Goal: Check status

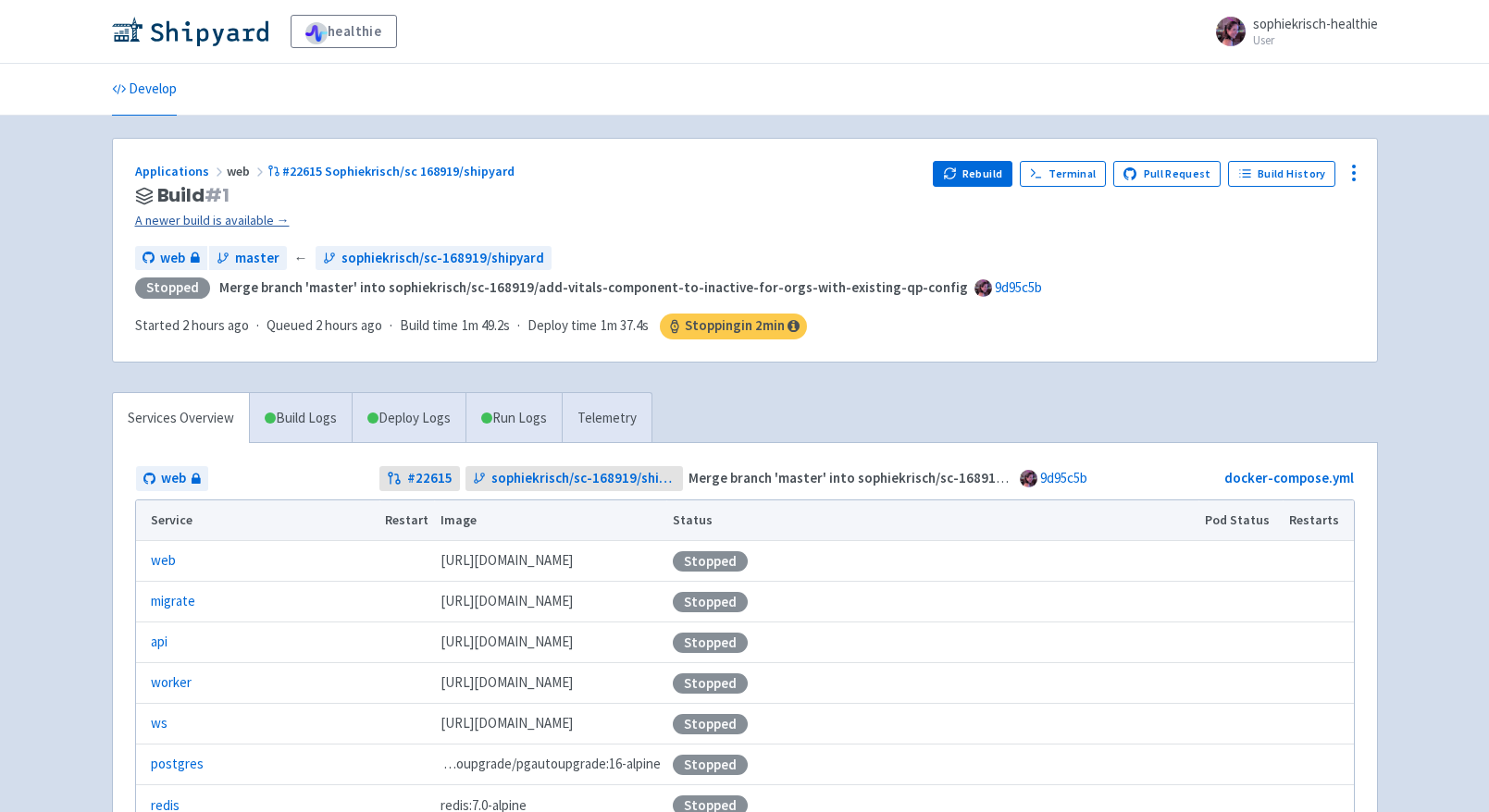
click at [231, 226] on link "A newer build is available →" at bounding box center [527, 220] width 784 height 22
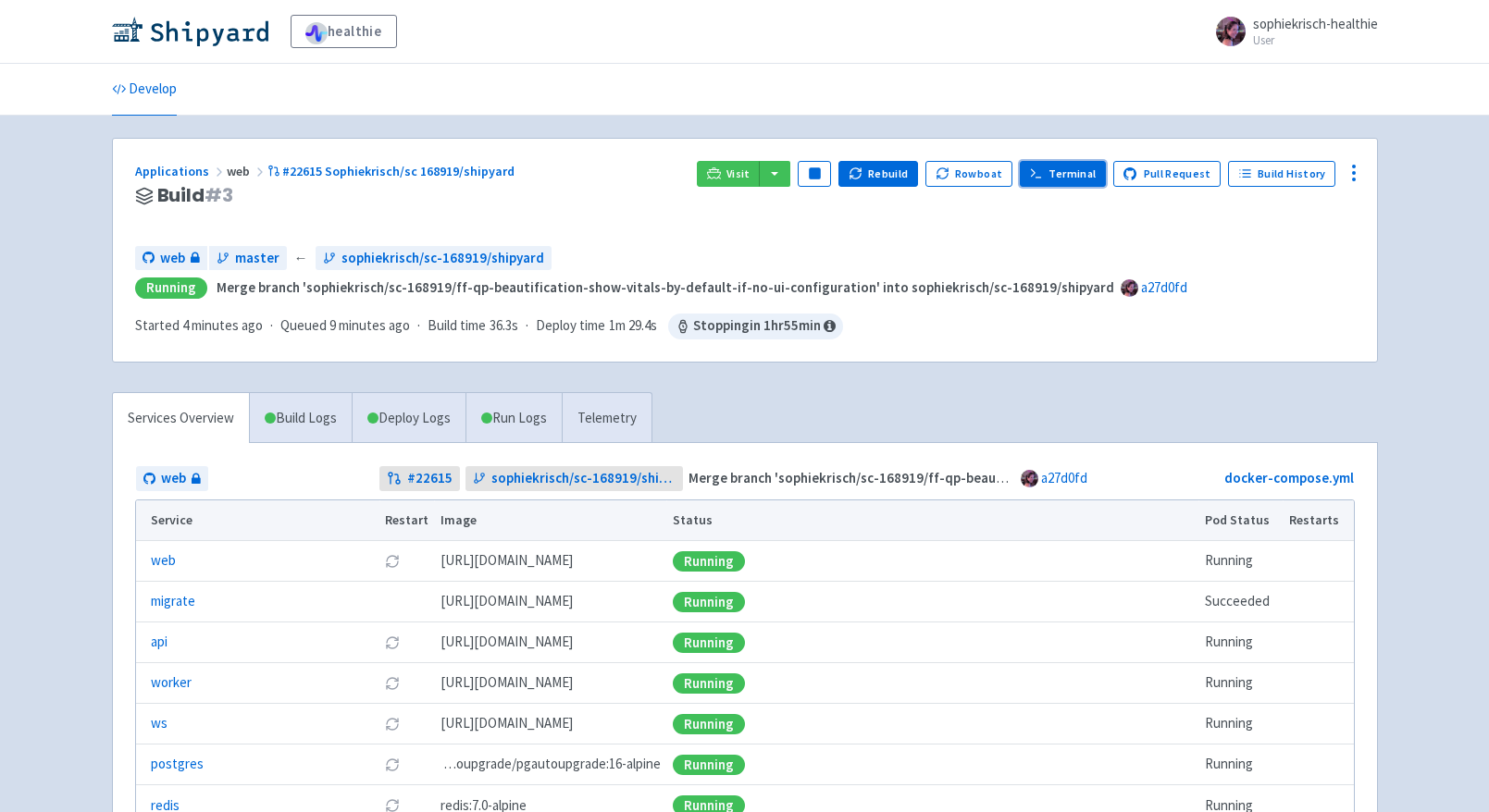
click at [1080, 174] on link "Terminal" at bounding box center [1062, 174] width 86 height 26
click at [533, 421] on link "Run Logs" at bounding box center [514, 419] width 96 height 51
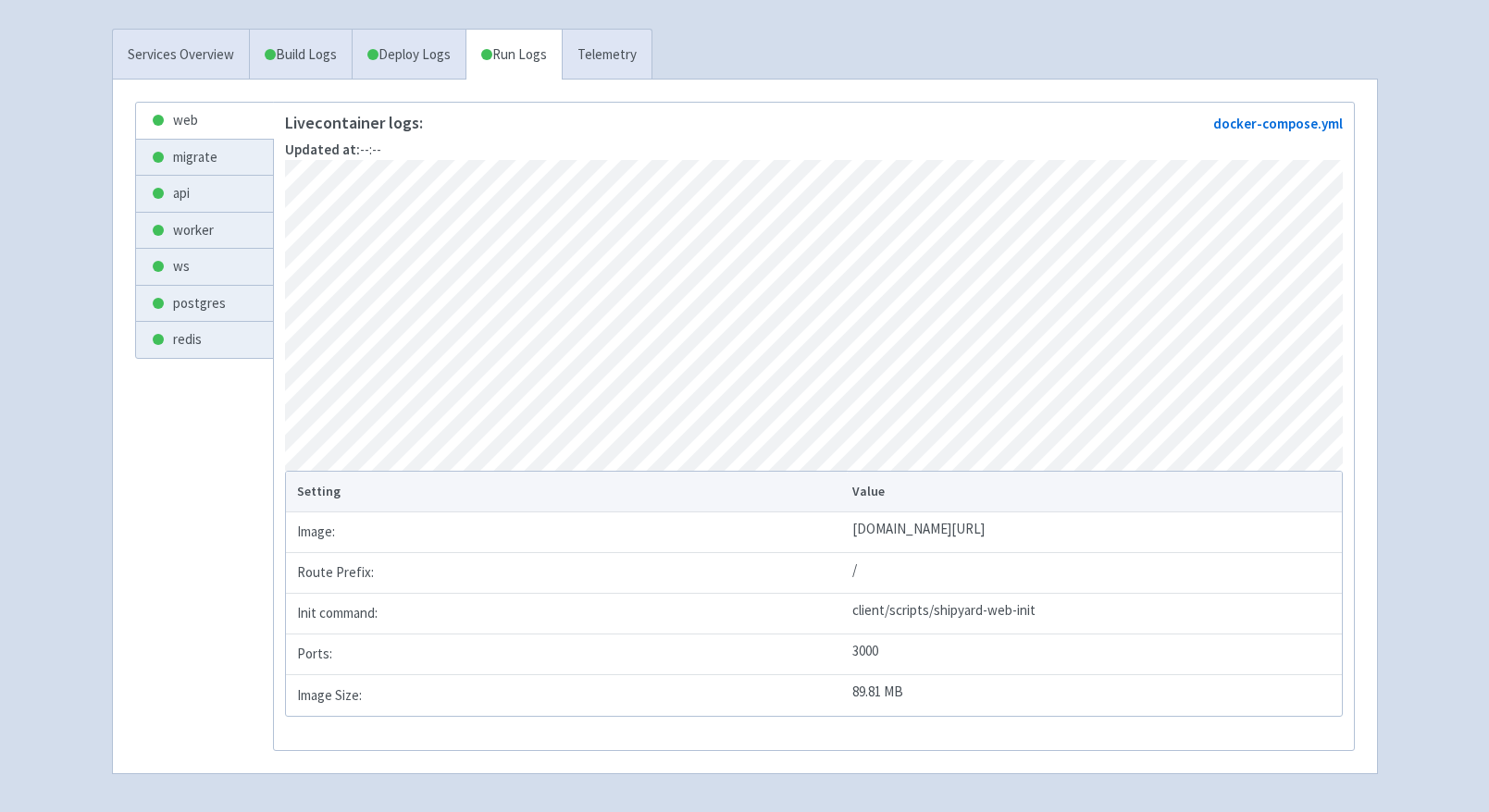
scroll to position [399, 0]
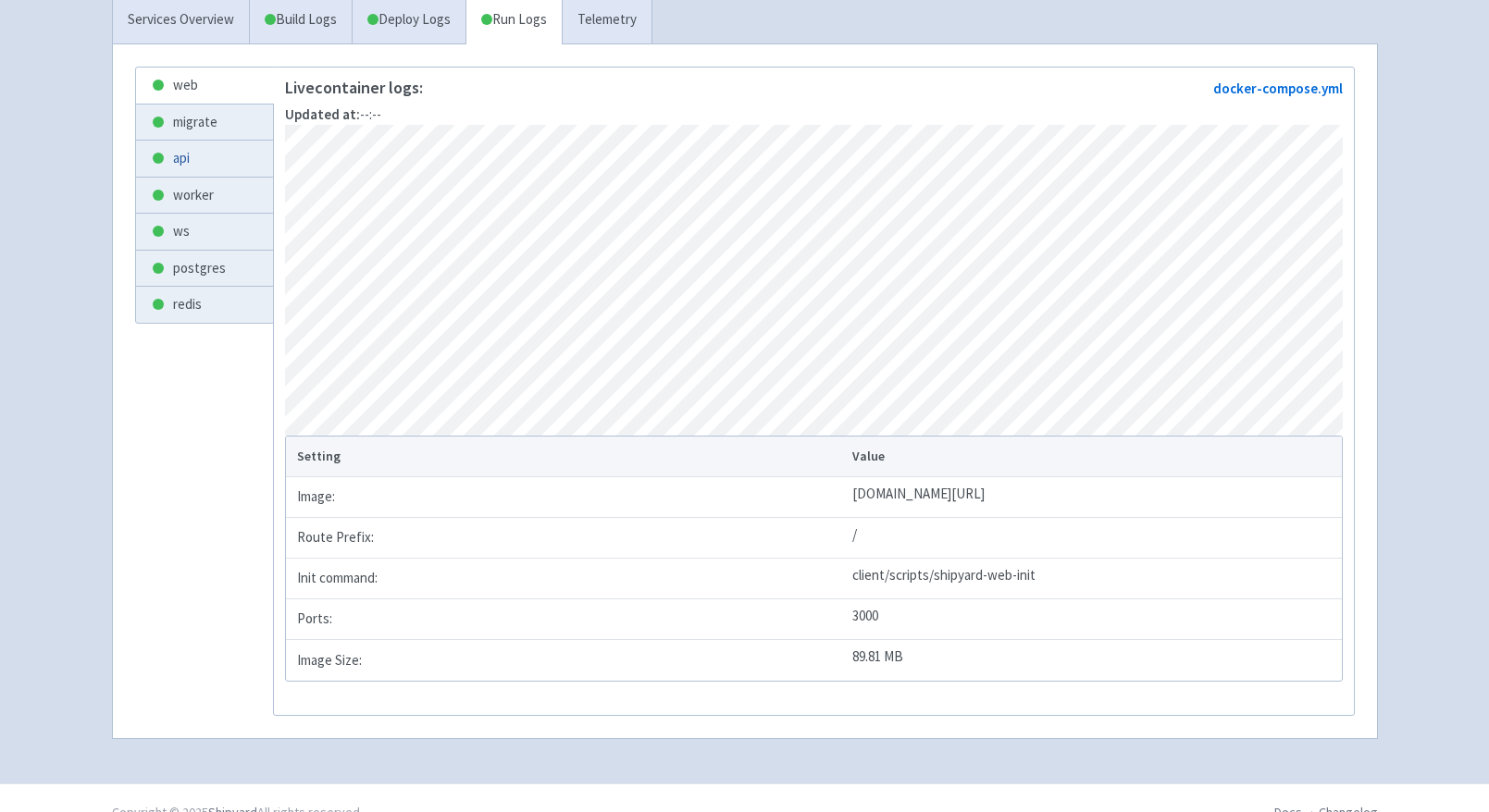
click at [194, 161] on link "api" at bounding box center [205, 158] width 137 height 36
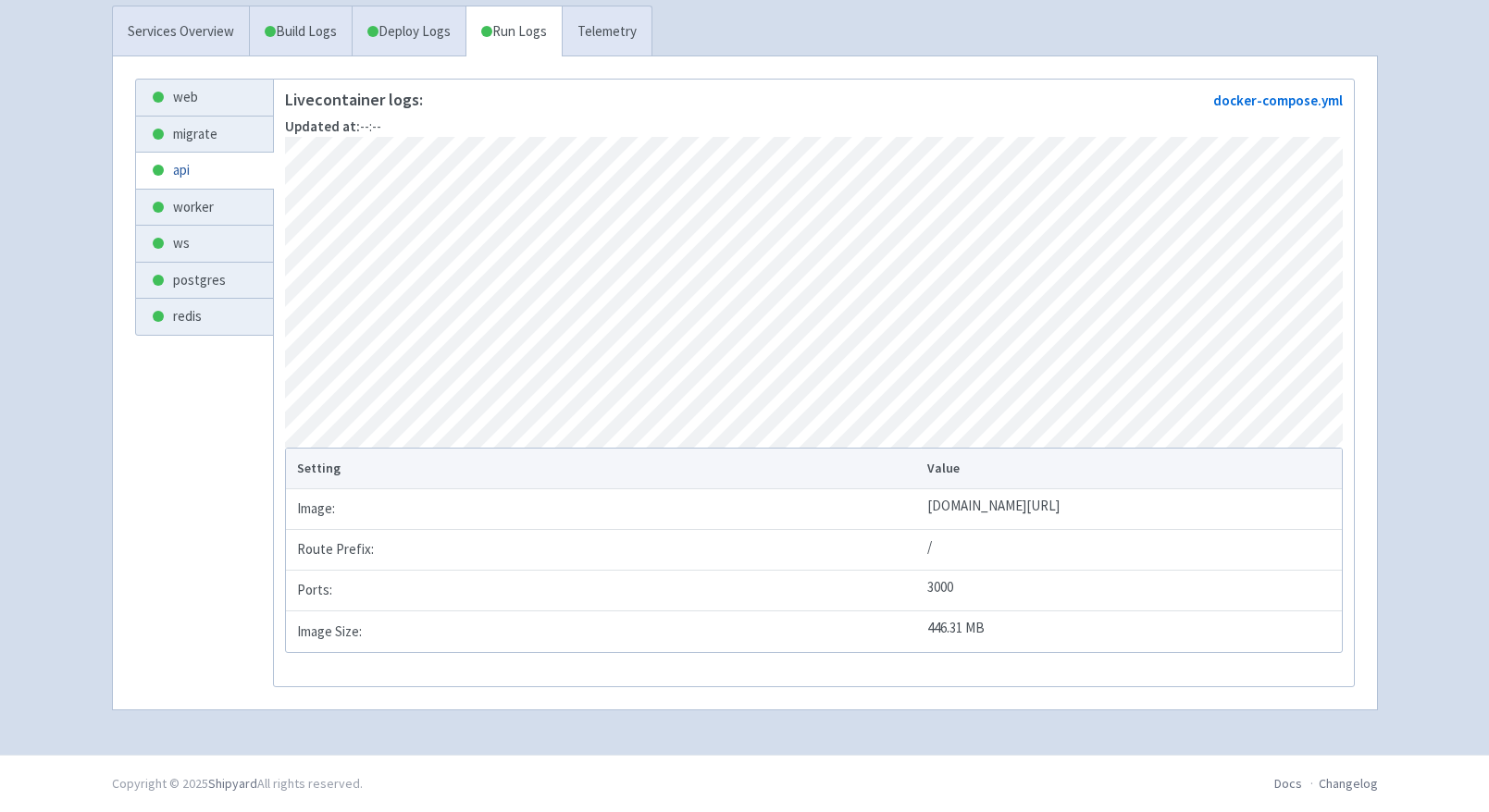
scroll to position [394, 0]
